Goal: Communication & Community: Answer question/provide support

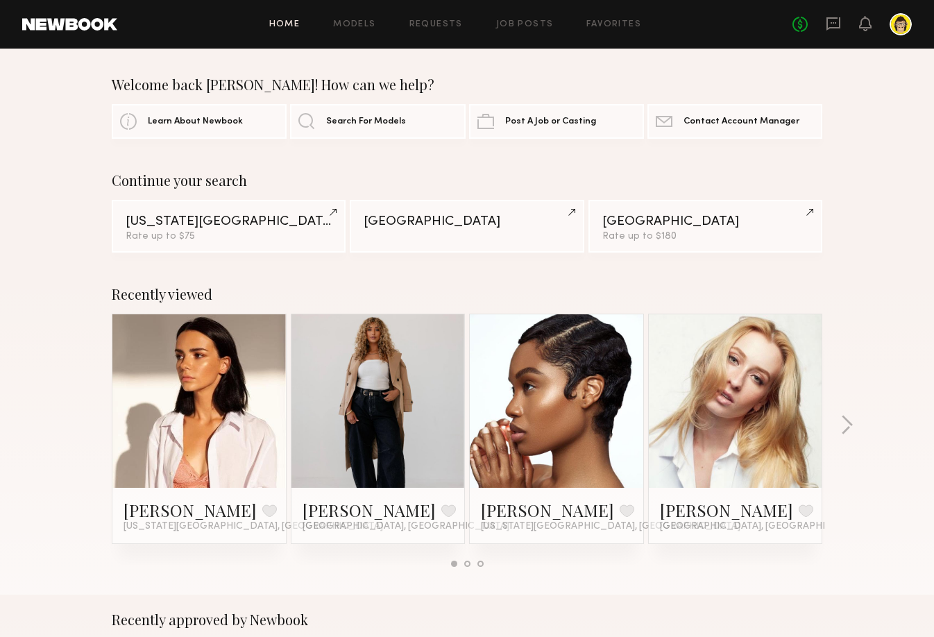
click at [533, 37] on header "Home Models Requests Job Posts Favorites Sign Out No fees up to $5,000" at bounding box center [467, 24] width 934 height 49
click at [532, 22] on link "Job Posts" at bounding box center [525, 24] width 58 height 9
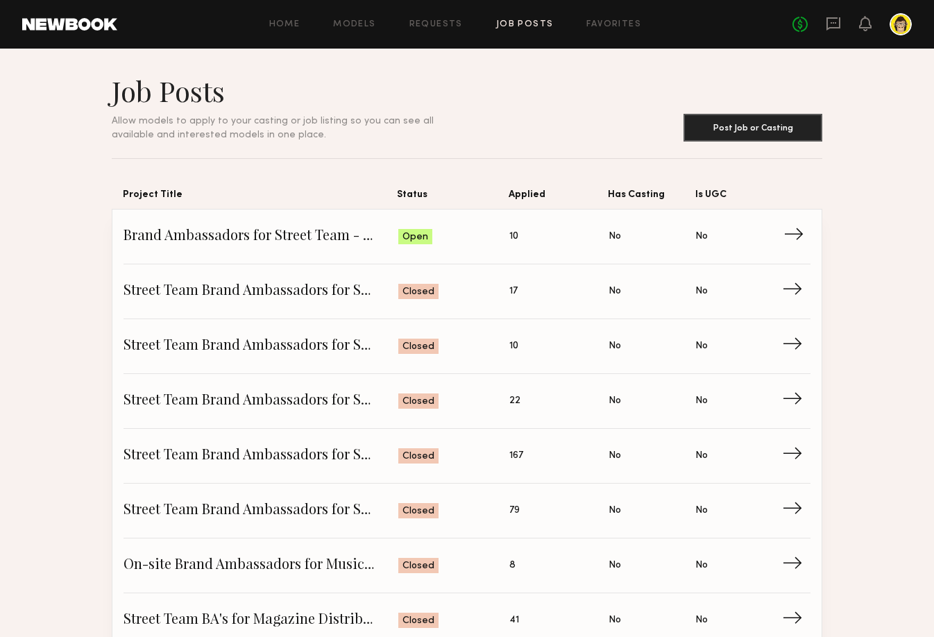
click at [327, 231] on span "Brand Ambassadors for Street Team - DISH Media - Advertising Week" at bounding box center [260, 236] width 275 height 21
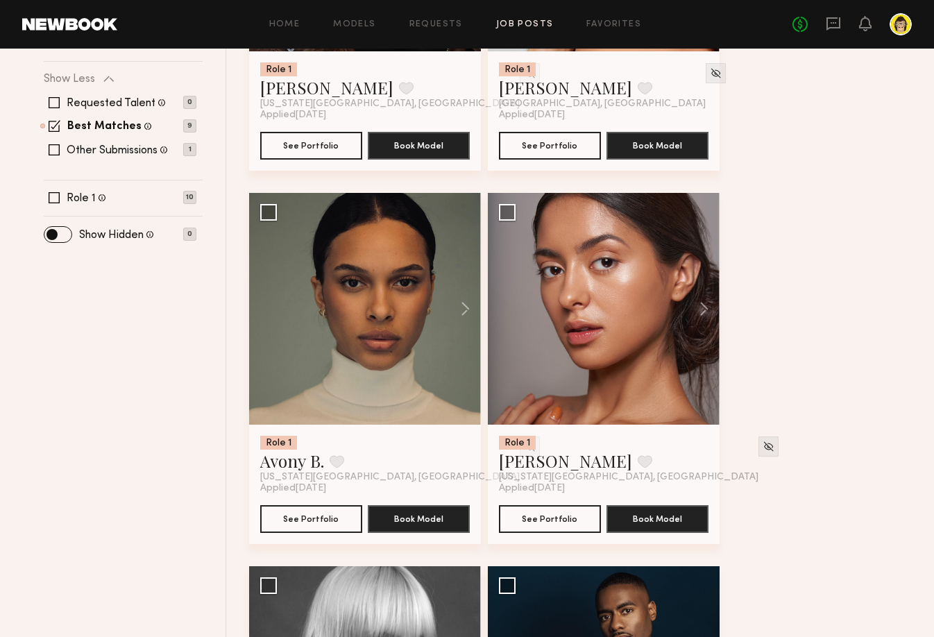
scroll to position [588, 0]
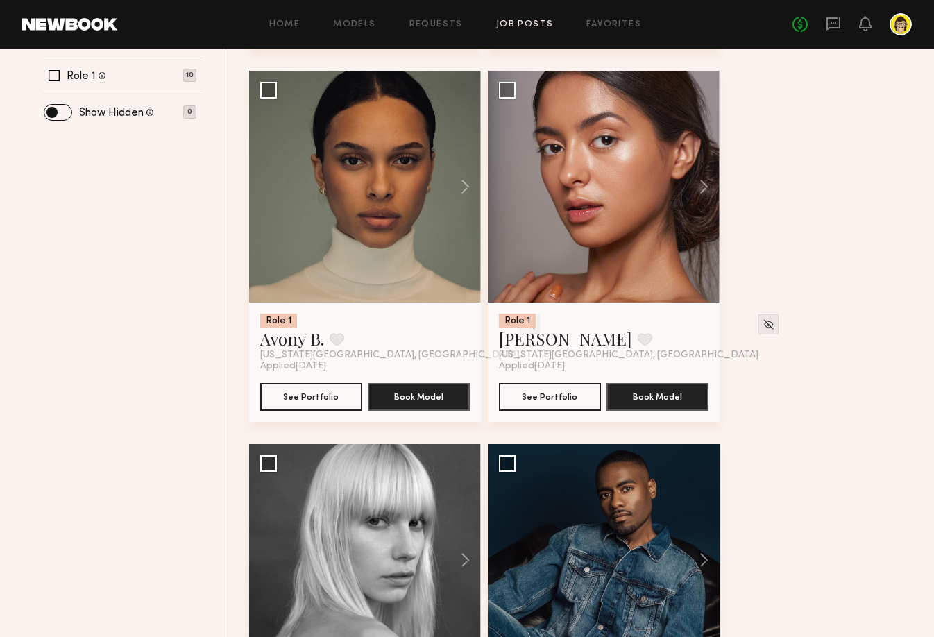
click at [894, 36] on header "Home Models Requests Job Posts Favorites Sign Out No fees up to $5,000" at bounding box center [467, 24] width 934 height 49
click at [901, 33] on div at bounding box center [900, 24] width 22 height 22
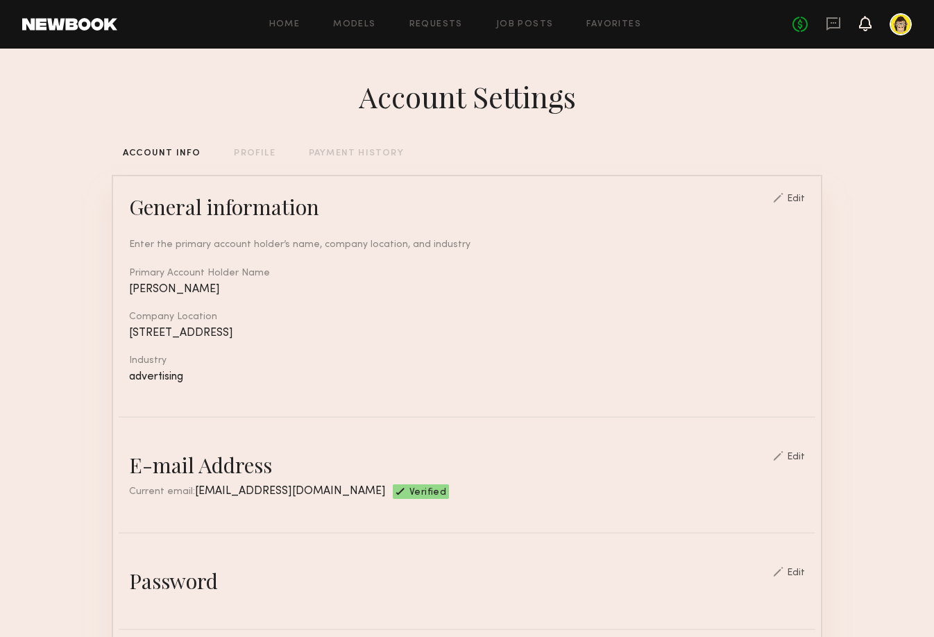
click at [860, 27] on icon at bounding box center [865, 23] width 11 height 10
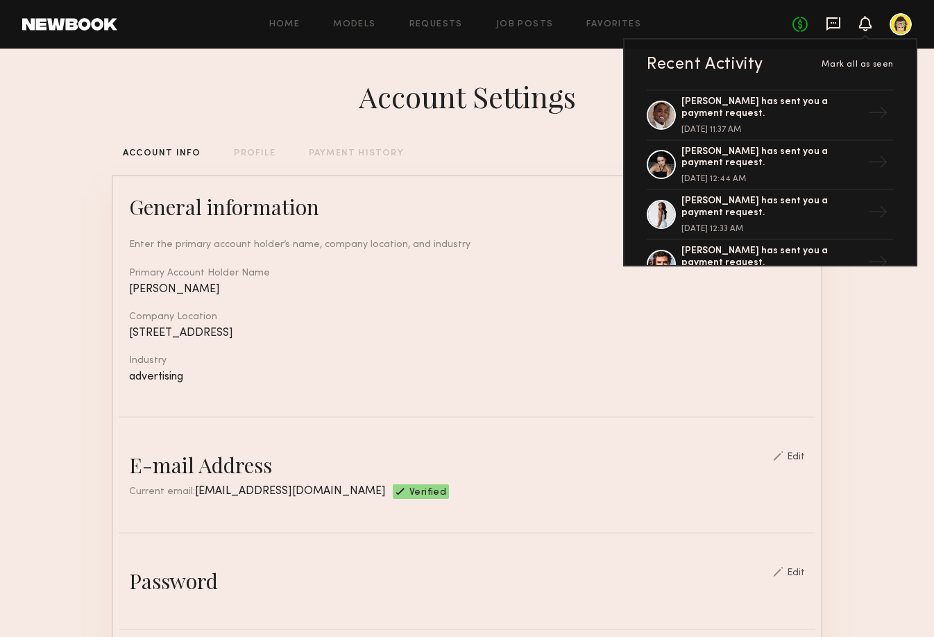
click at [832, 26] on icon at bounding box center [833, 23] width 15 height 15
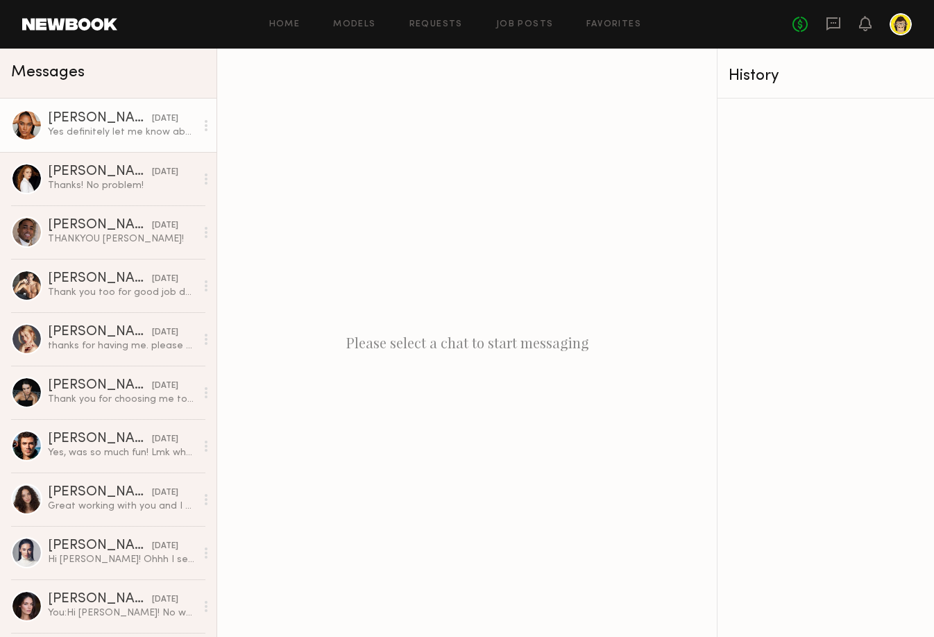
click at [121, 135] on div "Yes definitely let me know about future events!" at bounding box center [122, 132] width 148 height 13
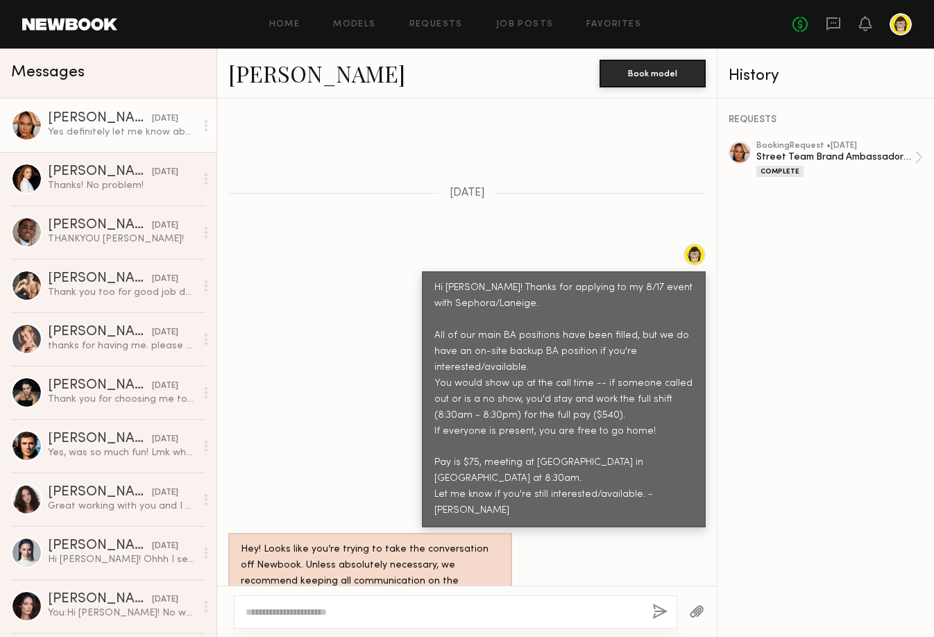
scroll to position [542, 0]
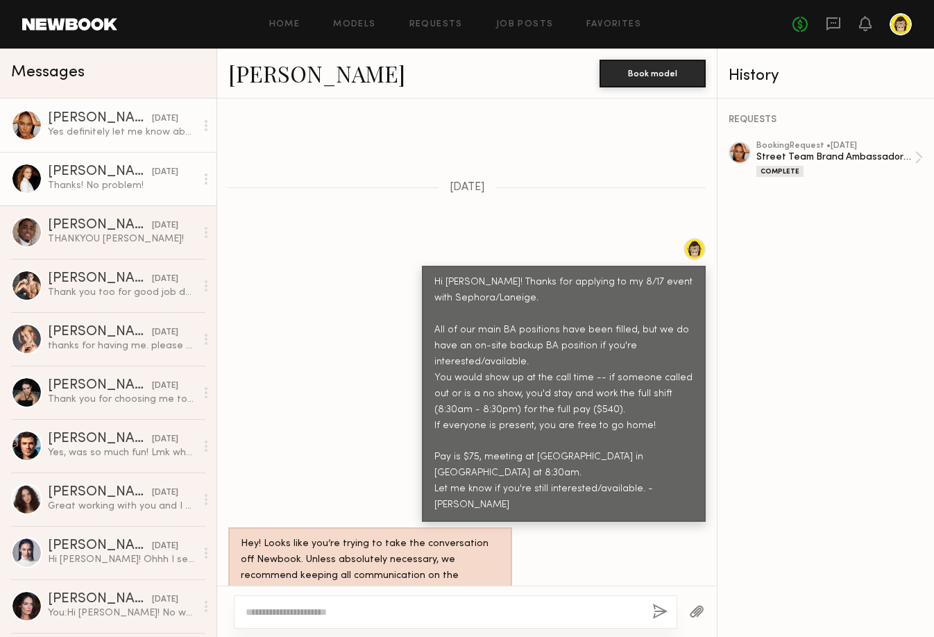
click at [152, 178] on div "[DATE]" at bounding box center [165, 172] width 26 height 13
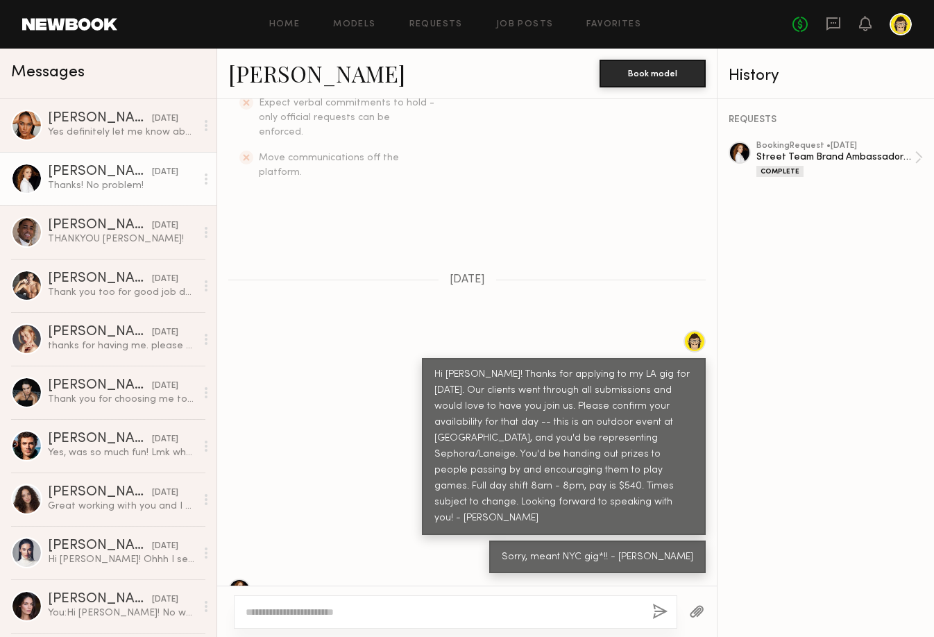
scroll to position [451, 0]
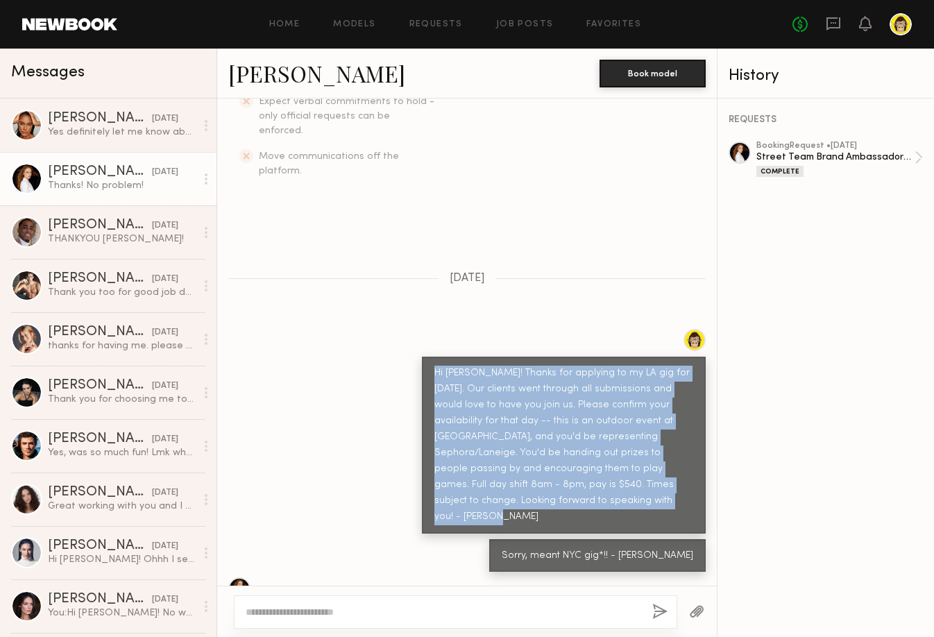
drag, startPoint x: 601, startPoint y: 472, endPoint x: 416, endPoint y: 350, distance: 221.7
click at [416, 350] on div "Hi [PERSON_NAME]! Thanks for applying to my LA gig for [DATE]. Our clients went…" at bounding box center [467, 431] width 500 height 205
copy div "Hi [PERSON_NAME]! Thanks for applying to my LA gig for [DATE]. Our clients went…"
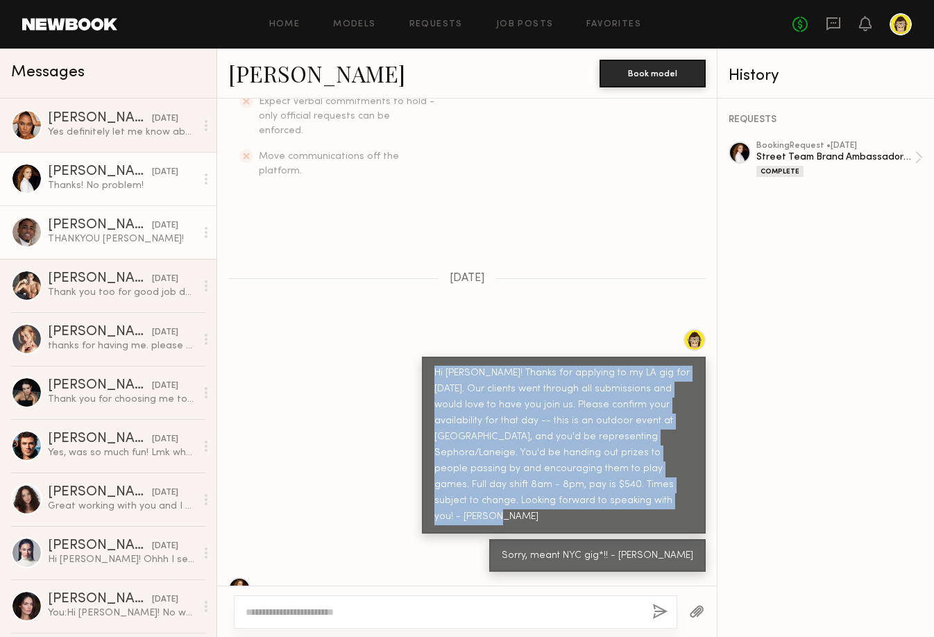
click at [92, 247] on link "[PERSON_NAME] [DATE] THANKYOU [PERSON_NAME]!" at bounding box center [108, 231] width 216 height 53
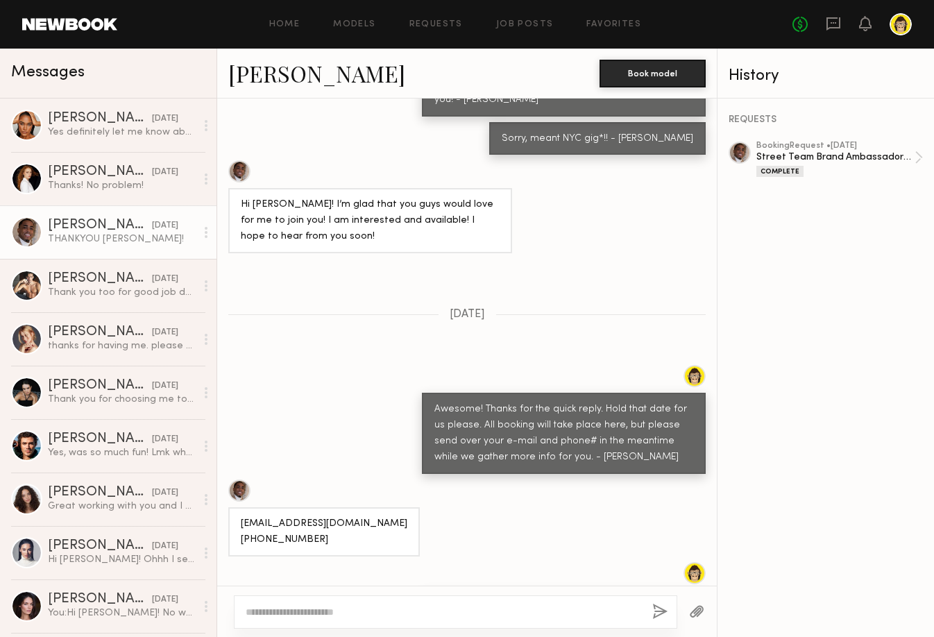
scroll to position [873, 0]
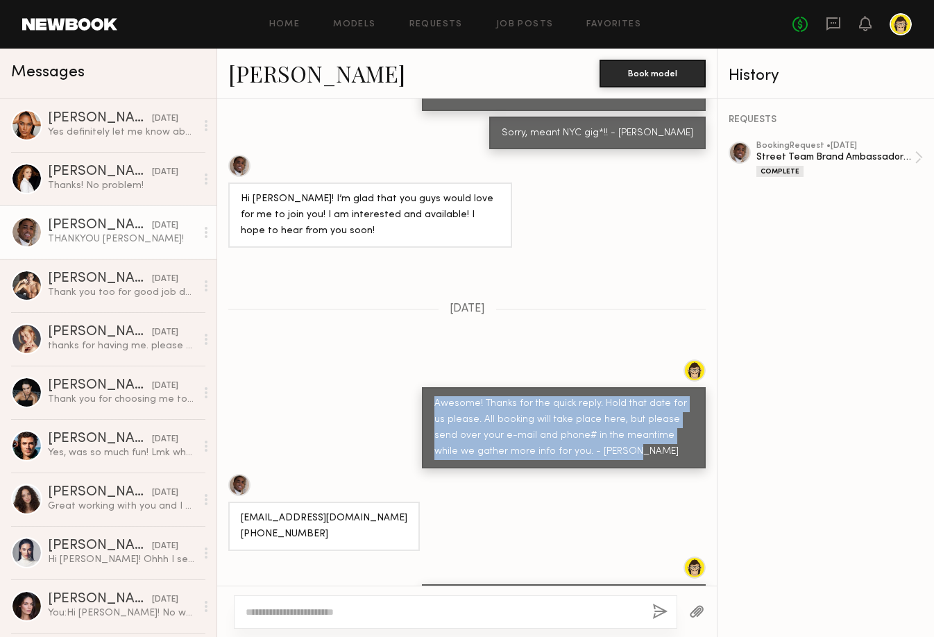
drag, startPoint x: 584, startPoint y: 408, endPoint x: 420, endPoint y: 359, distance: 170.8
click at [420, 359] on div "Awesome! Thanks for the quick reply. Hold that date for us please. All booking …" at bounding box center [467, 413] width 500 height 109
click at [463, 396] on div "Awesome! Thanks for the quick reply. Hold that date for us please. All booking …" at bounding box center [563, 428] width 259 height 64
drag, startPoint x: 540, startPoint y: 408, endPoint x: 434, endPoint y: 354, distance: 119.8
click at [434, 387] on div "Awesome! Thanks for the quick reply. Hold that date for us please. All booking …" at bounding box center [564, 427] width 284 height 81
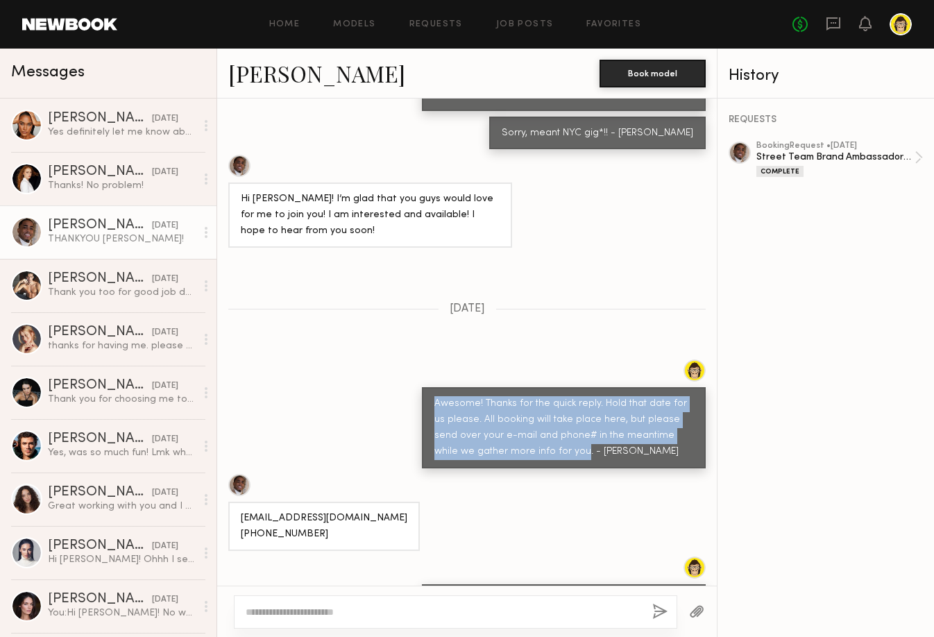
copy div "Awesome! Thanks for the quick reply. Hold that date for us please. All booking …"
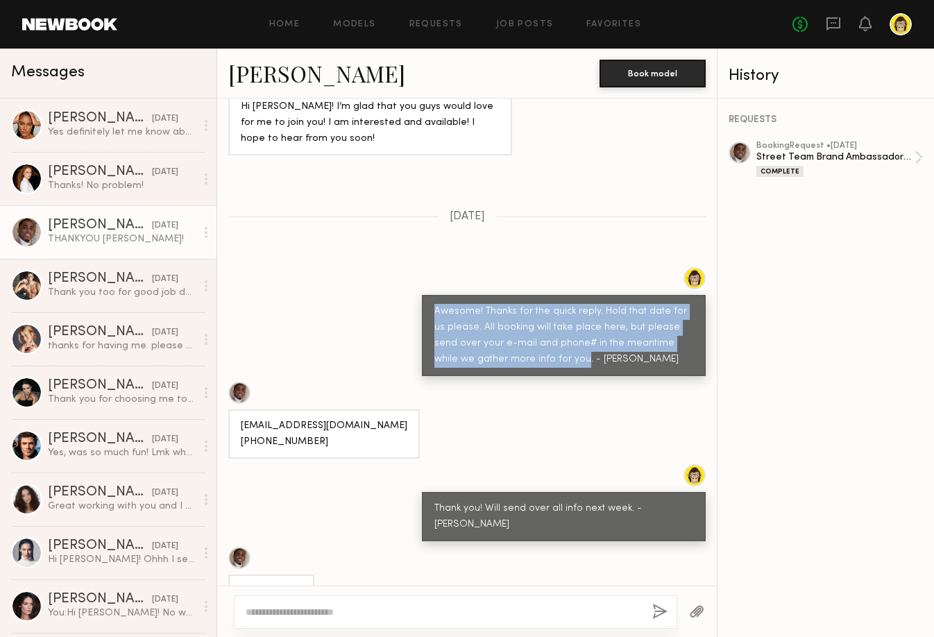
scroll to position [971, 0]
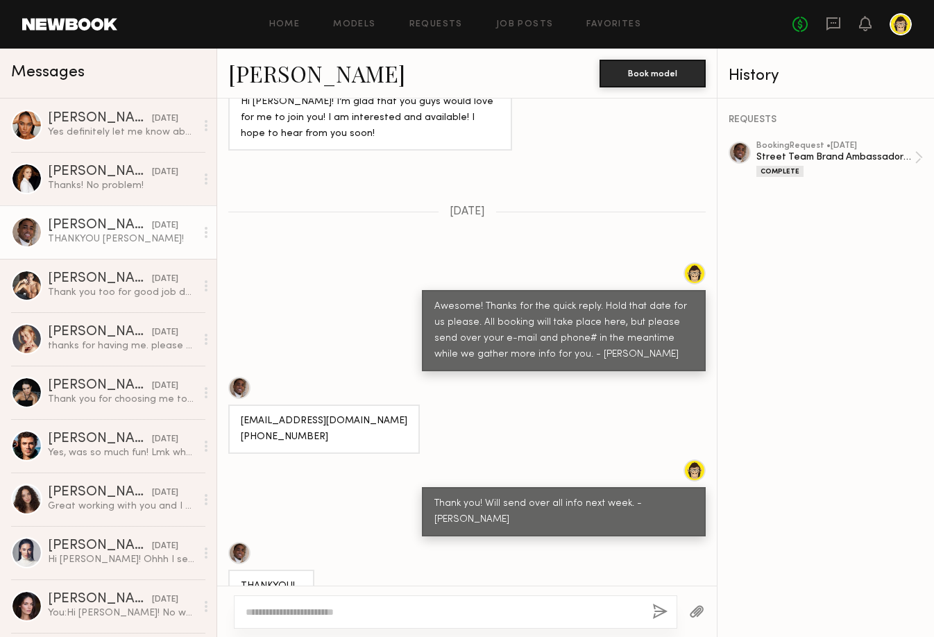
click at [534, 377] on div "[EMAIL_ADDRESS][DOMAIN_NAME] [PHONE_NUMBER]" at bounding box center [467, 415] width 500 height 77
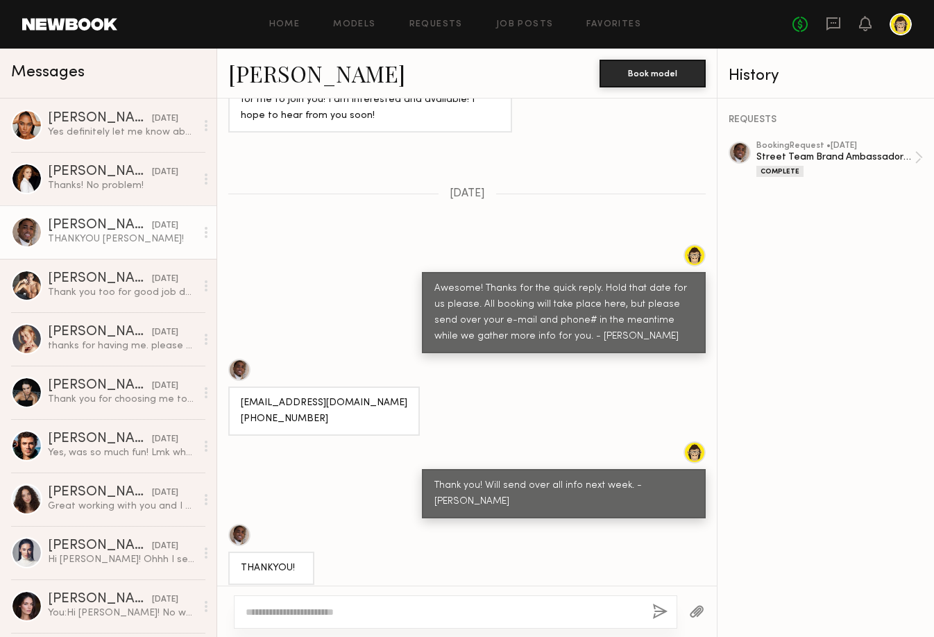
scroll to position [1000, 0]
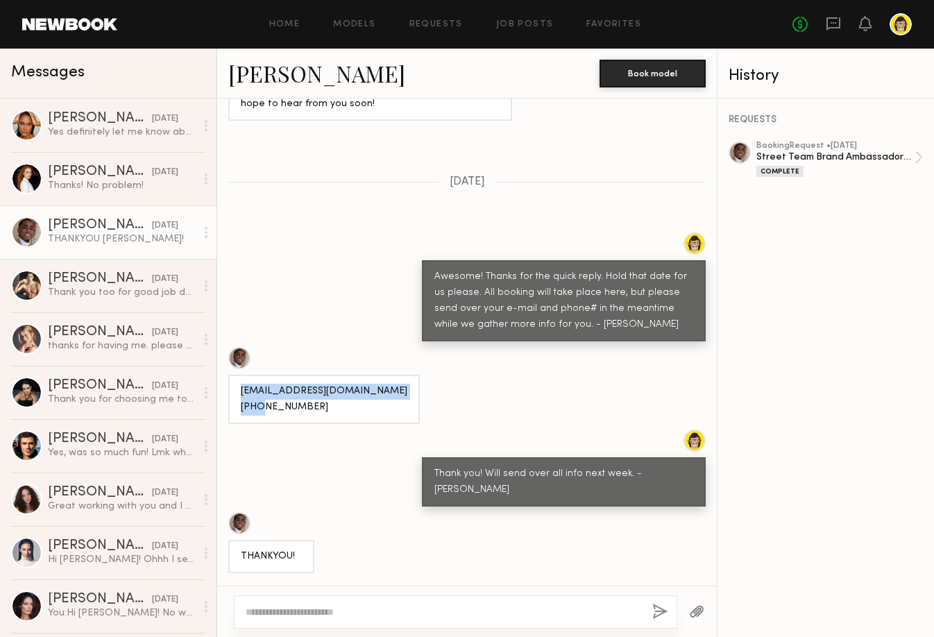
drag, startPoint x: 302, startPoint y: 366, endPoint x: 242, endPoint y: 353, distance: 61.0
click at [242, 384] on div "[EMAIL_ADDRESS][DOMAIN_NAME] [PHONE_NUMBER]" at bounding box center [324, 400] width 167 height 32
click at [318, 384] on div "[EMAIL_ADDRESS][DOMAIN_NAME] [PHONE_NUMBER]" at bounding box center [324, 400] width 167 height 32
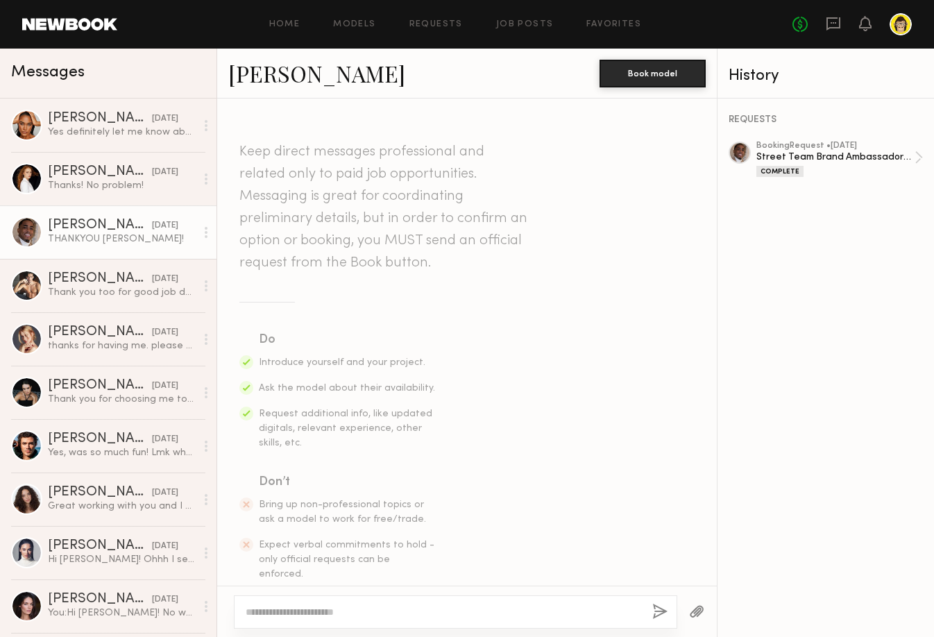
scroll to position [0, 0]
